Goal: Communication & Community: Answer question/provide support

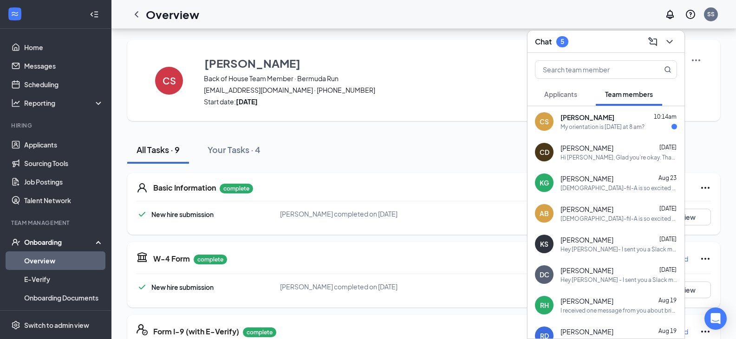
scroll to position [334, 0]
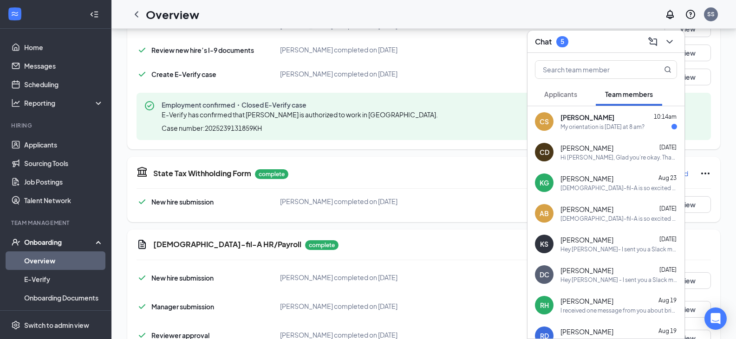
click at [581, 134] on div "CS [PERSON_NAME] 10:14am My orientation is [DATE] at 8 am?" at bounding box center [605, 121] width 157 height 31
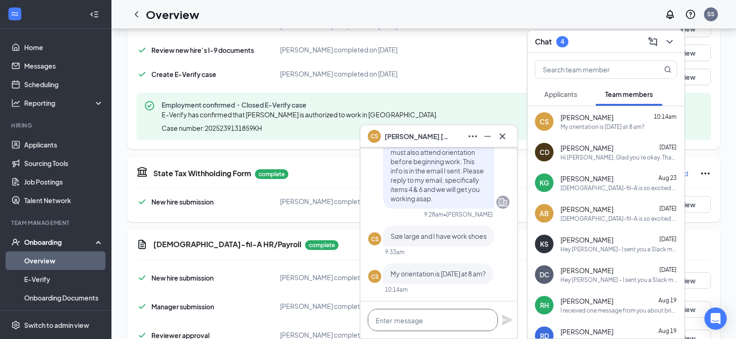
click at [412, 317] on textarea at bounding box center [433, 320] width 130 height 22
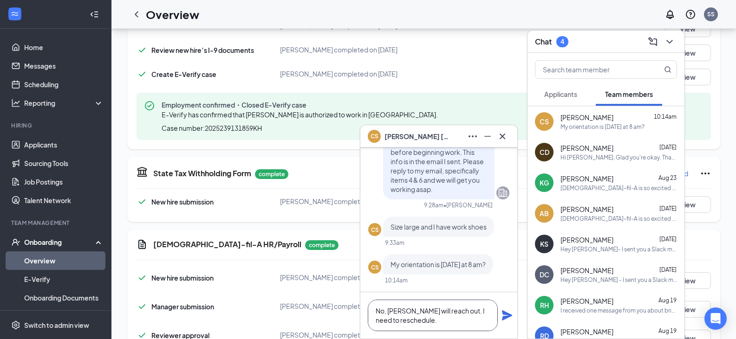
type textarea "No, [PERSON_NAME] will reach out. I need to reschedule."
click at [507, 319] on icon "Plane" at bounding box center [506, 315] width 11 height 11
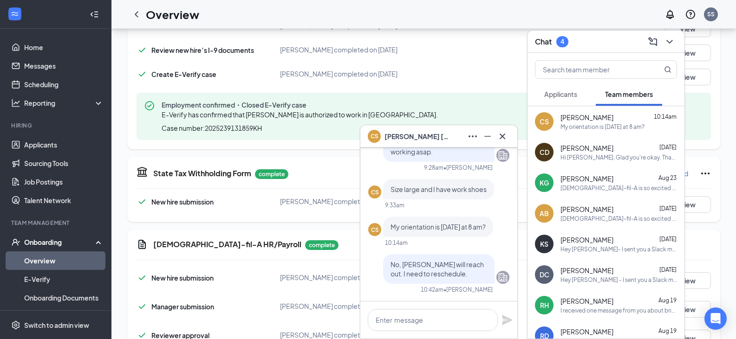
scroll to position [0, 0]
click at [502, 141] on icon "Cross" at bounding box center [502, 136] width 11 height 11
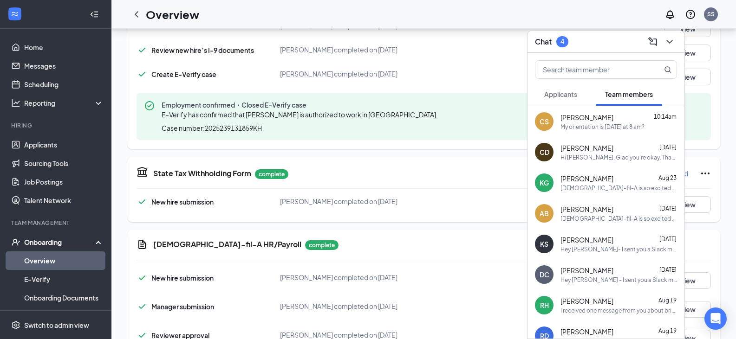
click at [597, 42] on div "Chat 4" at bounding box center [606, 41] width 142 height 14
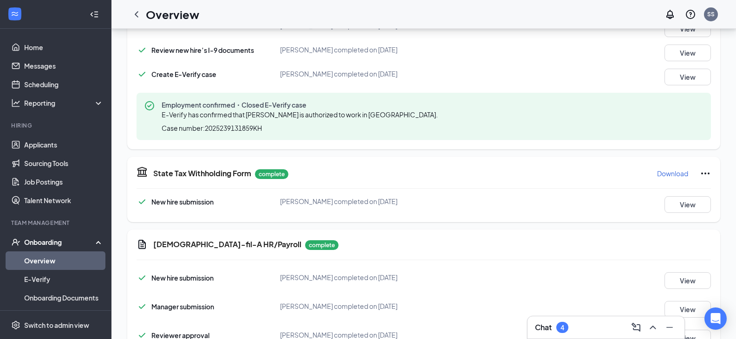
click at [57, 265] on link "Overview" at bounding box center [63, 261] width 79 height 19
